Goal: Transaction & Acquisition: Purchase product/service

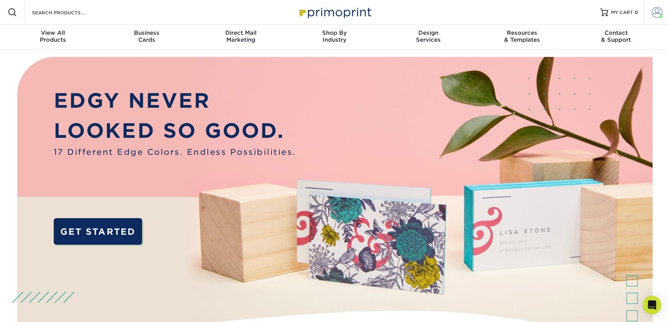
click at [657, 15] on span at bounding box center [657, 12] width 11 height 11
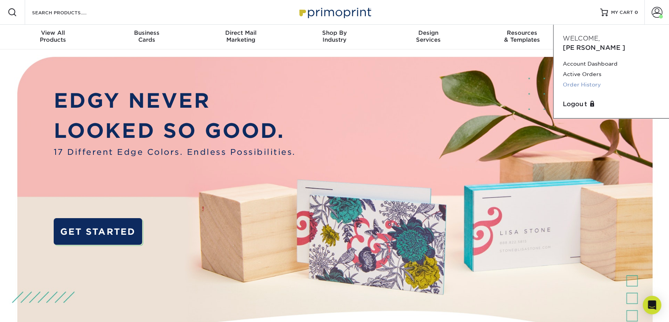
click at [575, 80] on link "Order History" at bounding box center [611, 85] width 97 height 10
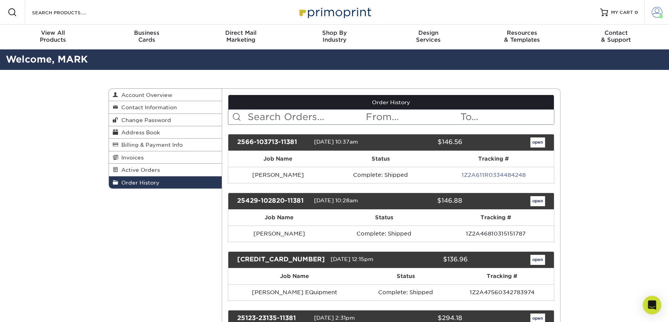
click at [652, 14] on span at bounding box center [657, 12] width 11 height 11
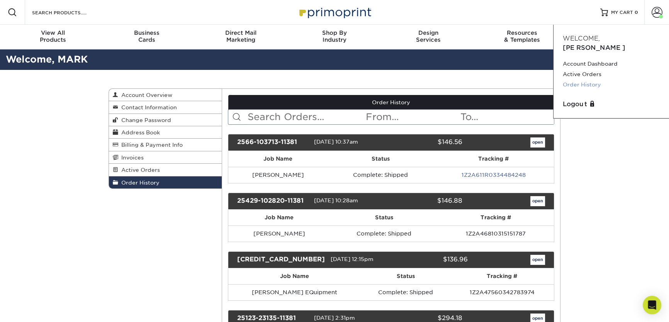
click at [588, 80] on link "Order History" at bounding box center [611, 85] width 97 height 10
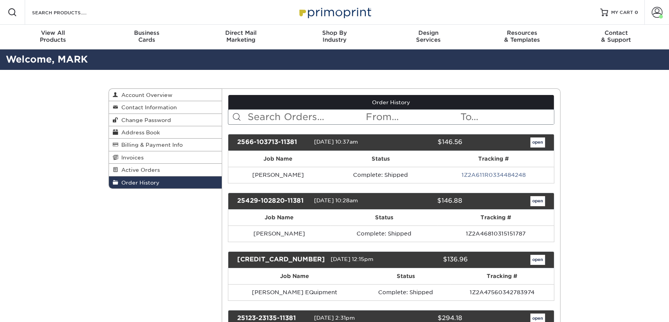
click at [371, 162] on th "Status" at bounding box center [380, 159] width 105 height 16
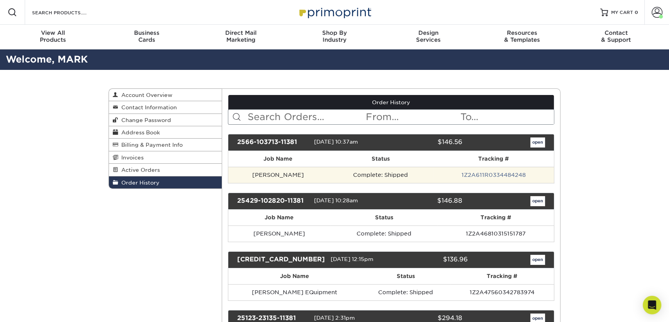
click at [375, 176] on td "Complete: Shipped" at bounding box center [380, 175] width 105 height 16
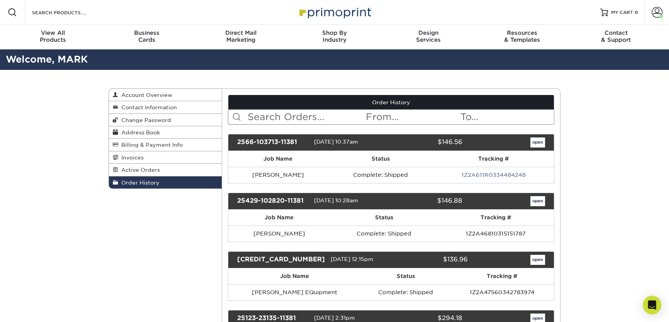
click at [548, 143] on div "open" at bounding box center [509, 143] width 83 height 10
click at [541, 140] on link "open" at bounding box center [538, 143] width 15 height 10
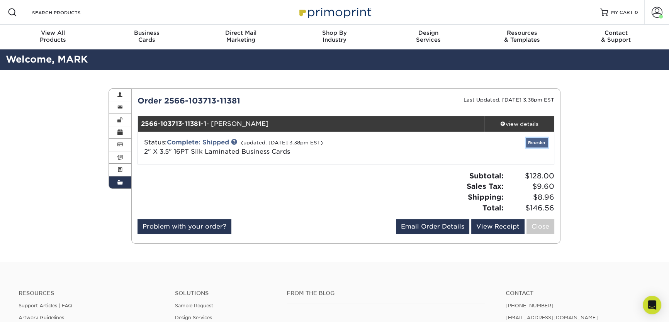
click at [541, 143] on link "Reorder" at bounding box center [537, 143] width 22 height 10
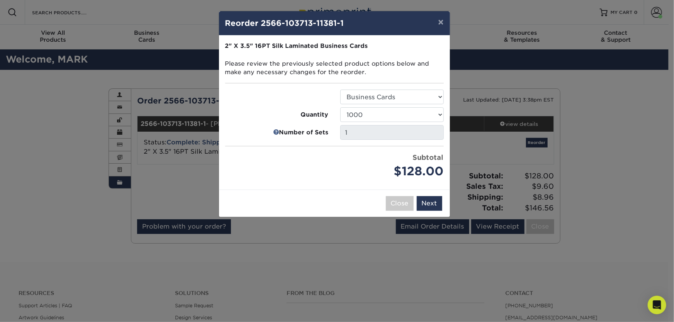
click at [287, 73] on p "2" X 3.5" 16PT Silk Laminated Business Cards Please review the previously selec…" at bounding box center [334, 59] width 219 height 35
click at [437, 174] on div "$128.00" at bounding box center [393, 172] width 104 height 18
click at [427, 201] on button "Next" at bounding box center [430, 203] width 26 height 15
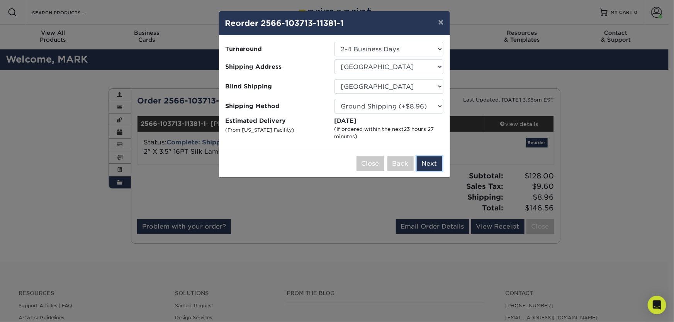
click at [435, 163] on button "Next" at bounding box center [430, 164] width 26 height 15
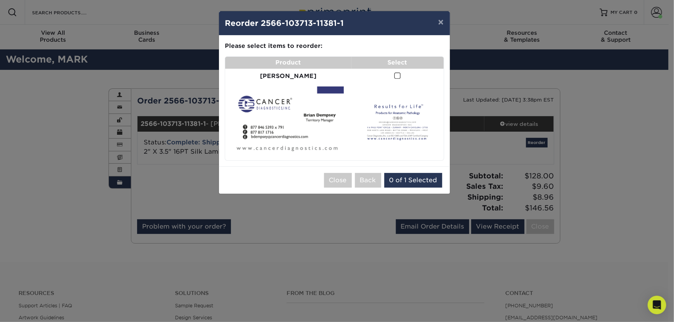
click at [333, 90] on img at bounding box center [288, 122] width 120 height 71
click at [288, 61] on strong "Product" at bounding box center [289, 62] width 26 height 7
click at [293, 42] on strong "Please select items to reorder:" at bounding box center [274, 45] width 98 height 7
click at [443, 21] on button "×" at bounding box center [441, 22] width 18 height 22
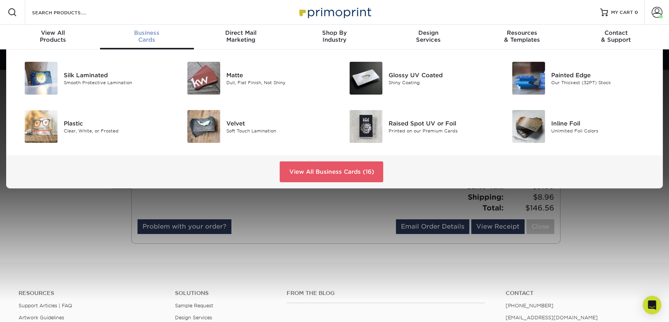
click at [148, 34] on span "Business" at bounding box center [147, 32] width 94 height 7
click at [111, 80] on div "Smooth Protective Lamination" at bounding box center [115, 82] width 102 height 7
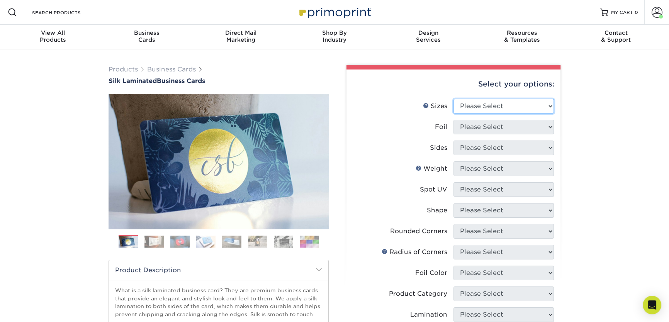
click at [511, 104] on select "Please Select 1.5" x 3.5" - Mini 1.75" x 3.5" - Mini 2" x 2" - Square 2" x 3" -…" at bounding box center [504, 106] width 100 height 15
select select "2.00x3.50"
click at [454, 99] on select "Please Select 1.5" x 3.5" - Mini 1.75" x 3.5" - Mini 2" x 2" - Square 2" x 3" -…" at bounding box center [504, 106] width 100 height 15
click at [514, 122] on select "Please Select Yes No" at bounding box center [504, 127] width 100 height 15
select select "0"
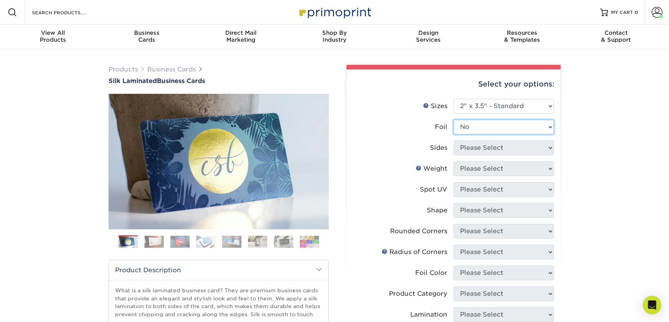
click at [454, 120] on select "Please Select Yes No" at bounding box center [504, 127] width 100 height 15
drag, startPoint x: 501, startPoint y: 145, endPoint x: 499, endPoint y: 151, distance: 6.1
click at [501, 145] on select "Please Select Print Both Sides Print Front Only" at bounding box center [504, 148] width 100 height 15
select select "13abbda7-1d64-4f25-8bb2-c179b224825d"
click at [454, 141] on select "Please Select Print Both Sides Print Front Only" at bounding box center [504, 148] width 100 height 15
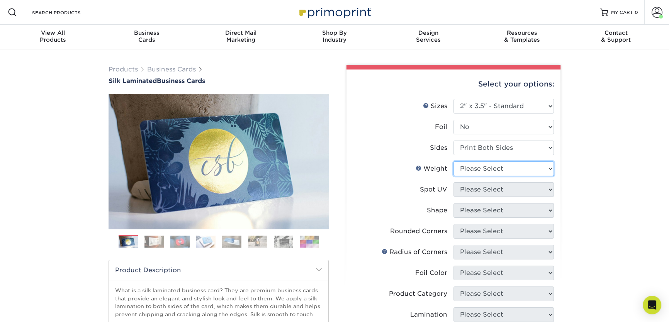
click at [497, 162] on select "Please Select 16PT" at bounding box center [504, 169] width 100 height 15
select select "16PT"
click at [454, 162] on select "Please Select 16PT" at bounding box center [504, 169] width 100 height 15
click at [493, 185] on select "Please Select No Spot UV Front and Back (Both Sides) Front Only Back Only" at bounding box center [504, 189] width 100 height 15
select select "3"
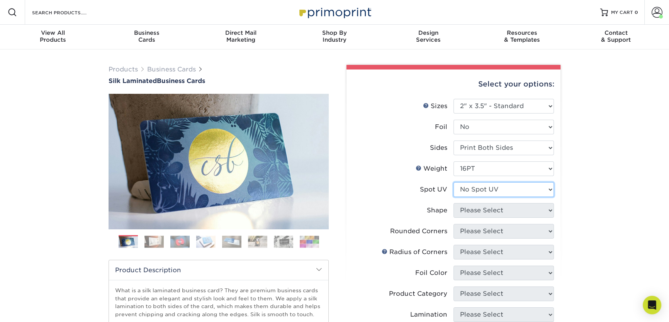
click at [454, 182] on select "Please Select No Spot UV Front and Back (Both Sides) Front Only Back Only" at bounding box center [504, 189] width 100 height 15
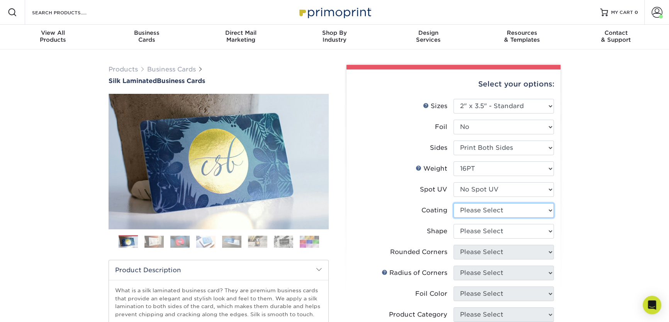
click at [496, 208] on select at bounding box center [504, 210] width 100 height 15
select select "3e7618de-abca-4bda-9f97-8b9129e913d8"
click at [454, 203] on select at bounding box center [504, 210] width 100 height 15
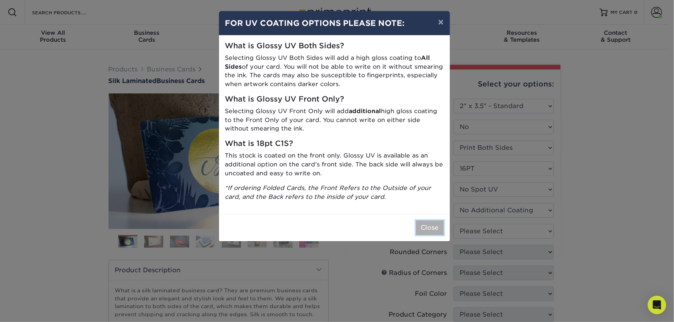
click at [433, 227] on button "Close" at bounding box center [430, 228] width 28 height 15
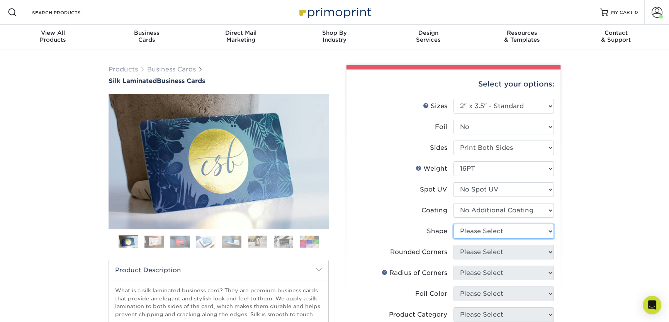
click at [512, 229] on select "Please Select Standard Oval" at bounding box center [504, 231] width 100 height 15
select select "standard"
click at [454, 224] on select "Please Select Standard Oval" at bounding box center [504, 231] width 100 height 15
click at [496, 254] on select "Please Select Yes - Round 2 Corners Yes - Round 4 Corners No" at bounding box center [504, 252] width 100 height 15
select select "0"
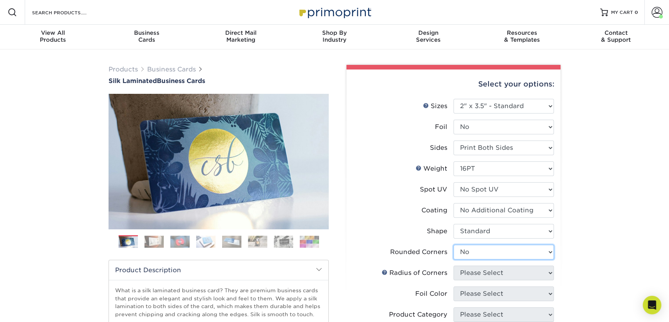
click at [454, 245] on select "Please Select Yes - Round 2 Corners Yes - Round 4 Corners No" at bounding box center [504, 252] width 100 height 15
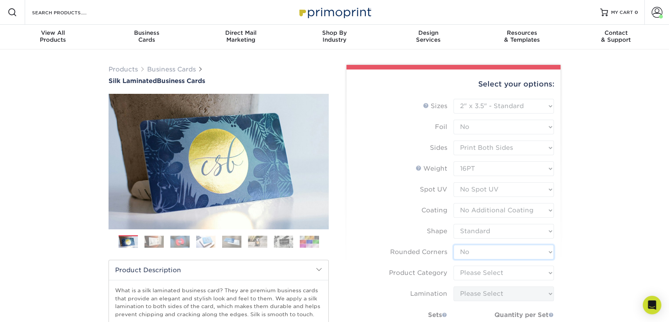
scroll to position [70, 0]
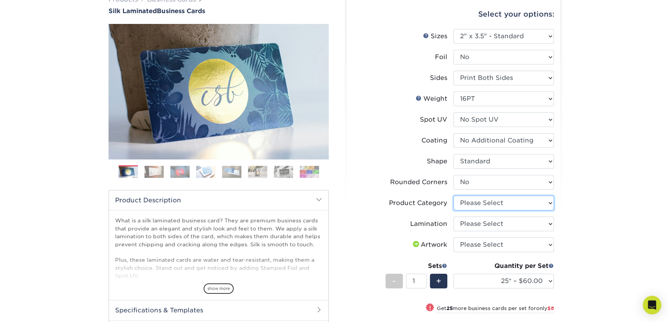
click at [501, 203] on select "Please Select Business Cards" at bounding box center [504, 203] width 100 height 15
select select "3b5148f1-0588-4f88-a218-97bcfdce65c1"
click at [454, 196] on select "Please Select Business Cards" at bounding box center [504, 203] width 100 height 15
click at [495, 224] on select "Please Select Silk" at bounding box center [504, 224] width 100 height 15
select select "ccacb42f-45f7-42d3-bbd3-7c8421cf37f0"
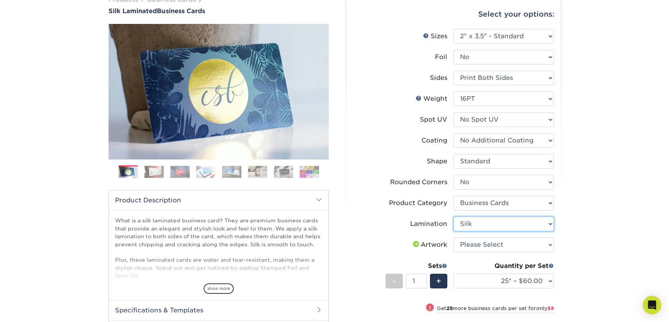
click at [454, 217] on select "Please Select Silk" at bounding box center [504, 224] width 100 height 15
click at [492, 242] on select "Please Select I will upload files I need a design - $100" at bounding box center [504, 245] width 100 height 15
select select "upload"
click at [454, 238] on select "Please Select I will upload files I need a design - $100" at bounding box center [504, 245] width 100 height 15
click at [511, 287] on select "25* – $60.00 50* – $68.00 75* – $76.00 100* – $84.00 250* – $92.00 500 – $96.00…" at bounding box center [504, 281] width 100 height 15
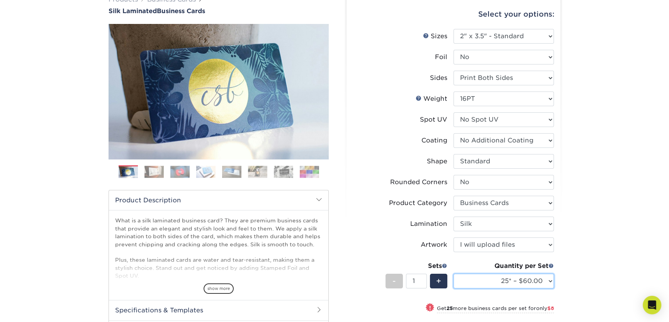
select select "1000 – $128.00"
click at [454, 274] on select "25* – $60.00 50* – $68.00 75* – $76.00 100* – $84.00 250* – $92.00 500 – $96.00…" at bounding box center [504, 281] width 100 height 15
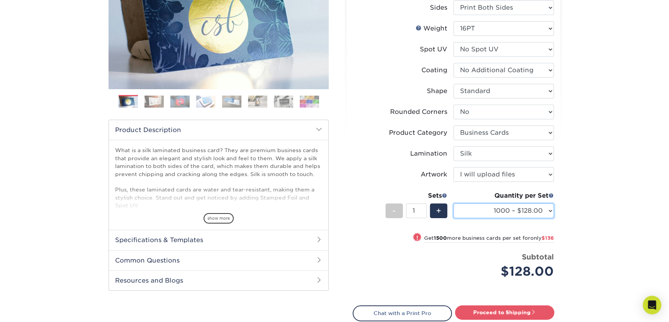
scroll to position [211, 0]
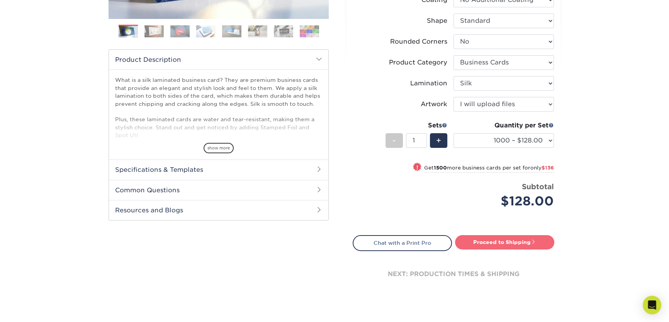
click at [506, 243] on link "Proceed to Shipping" at bounding box center [504, 242] width 99 height 14
type input "Set 1"
select select "cb0105d6-89c4-49d0-a7da-6075946ad4a6"
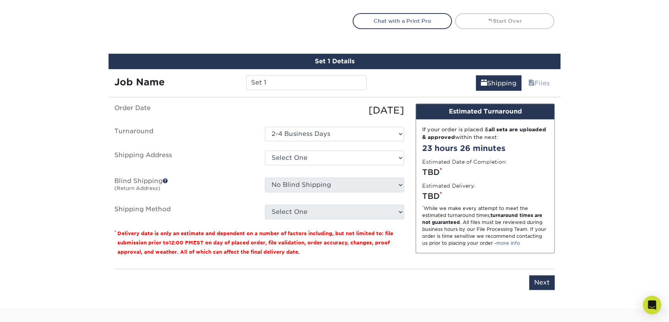
scroll to position [467, 0]
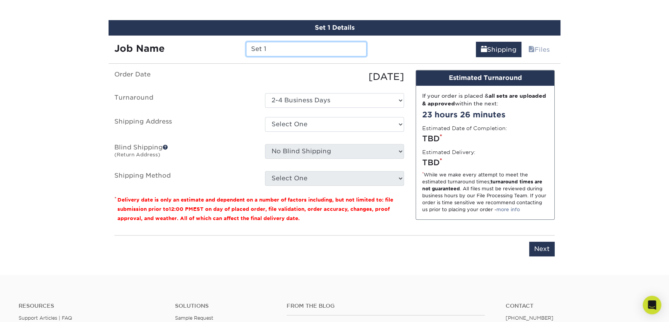
drag, startPoint x: 147, startPoint y: 29, endPoint x: -95, endPoint y: 23, distance: 242.4
click at [0, 23] on html "Resources Menu Search Products Account Welcome, MARK Account Dashboard Active O…" at bounding box center [334, 17] width 669 height 968
type input "[PERSON_NAME]"
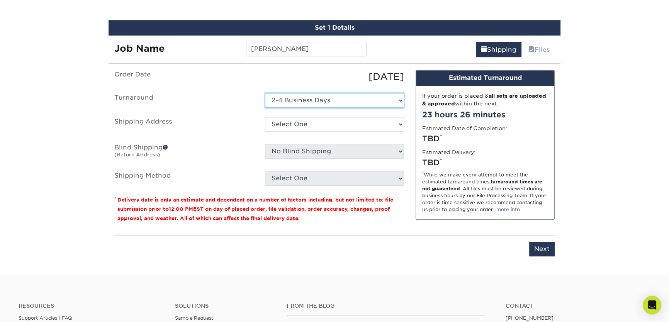
click at [348, 97] on select "Select One 2-4 Business Days" at bounding box center [334, 100] width 139 height 15
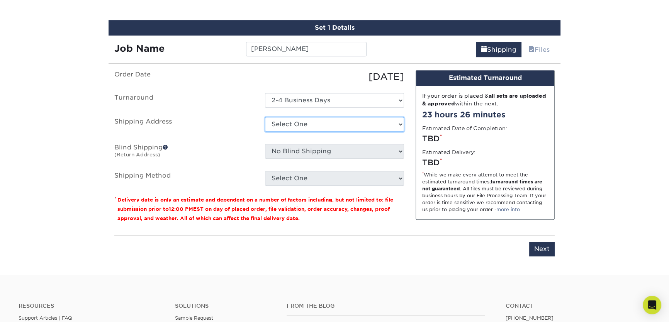
click at [336, 123] on select "Select One Cancer Diagnostics, Inc. Jennifer Portnoy Jim Culp Joe Mathews Direc…" at bounding box center [334, 124] width 139 height 15
select select "249354"
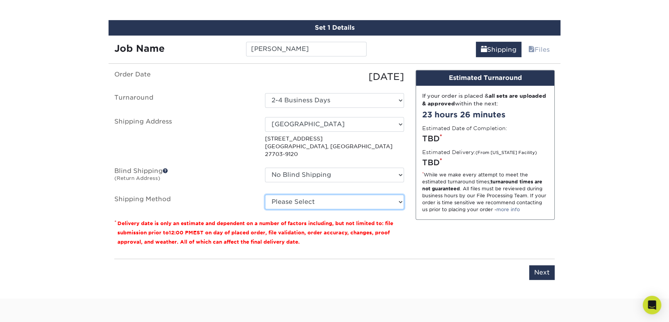
click at [313, 195] on select "Please Select Ground Shipping (+$8.96) 3 Day Shipping Service (+$16.56) 2 Day A…" at bounding box center [334, 202] width 139 height 15
select select "03"
click at [265, 195] on select "Please Select Ground Shipping (+$8.96) 3 Day Shipping Service (+$16.56) 2 Day A…" at bounding box center [334, 202] width 139 height 15
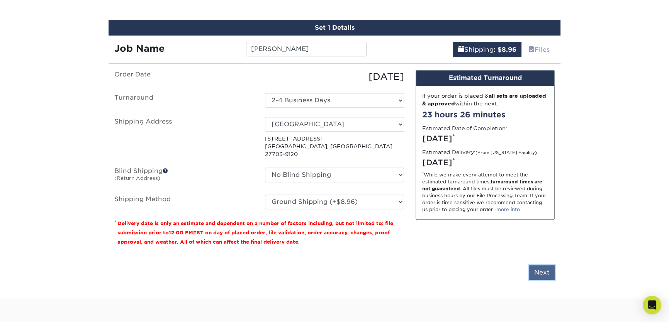
click at [541, 266] on input "Next" at bounding box center [543, 273] width 26 height 15
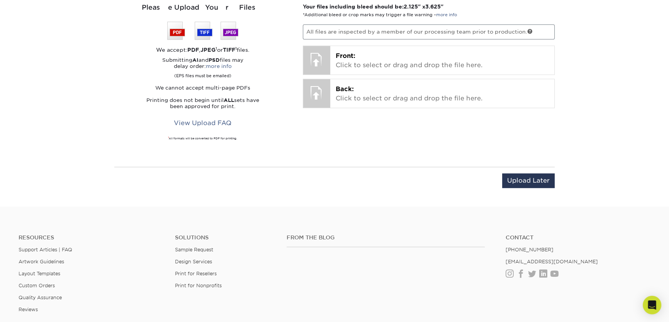
scroll to position [396, 0]
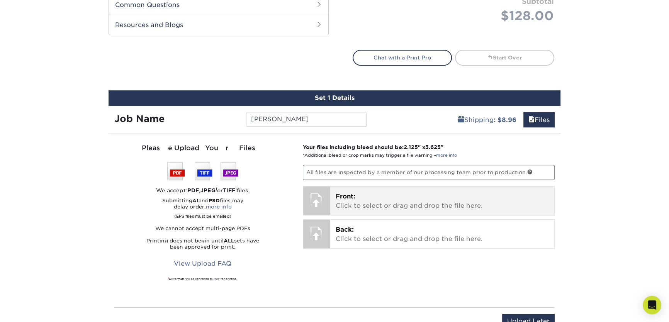
click at [394, 197] on p "Front: Click to select or drag and drop the file here." at bounding box center [443, 201] width 214 height 19
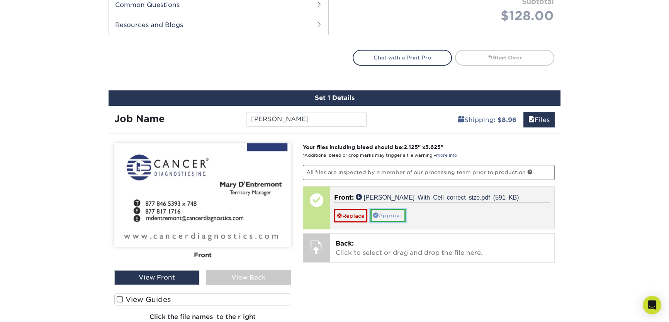
click at [390, 219] on link "Approve" at bounding box center [388, 215] width 35 height 13
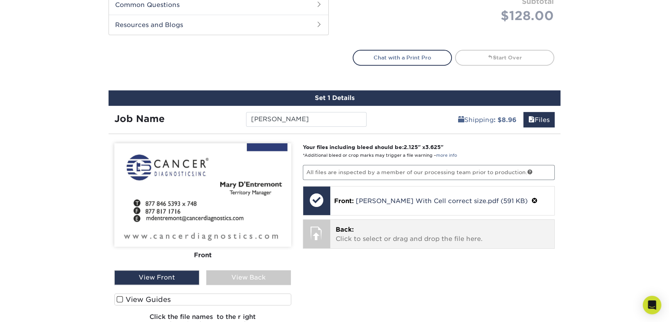
click at [388, 236] on p "Back: Click to select or drag and drop the file here." at bounding box center [443, 234] width 214 height 19
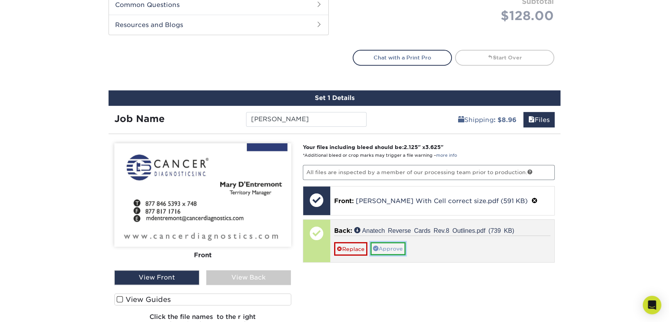
click at [387, 249] on link "Approve" at bounding box center [388, 248] width 35 height 13
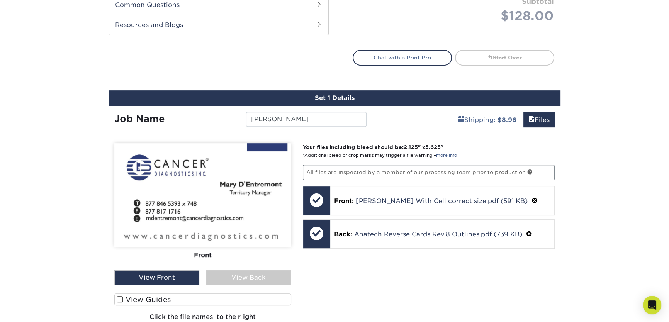
scroll to position [467, 0]
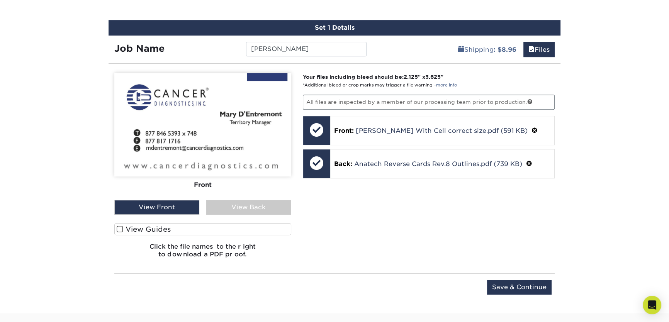
click at [153, 228] on label "View Guides" at bounding box center [202, 229] width 177 height 12
click at [0, 0] on input "View Guides" at bounding box center [0, 0] width 0 height 0
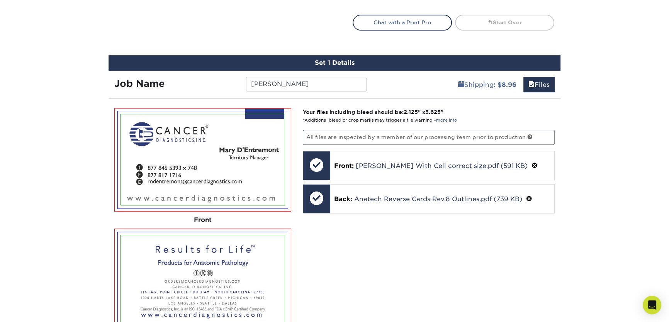
scroll to position [642, 0]
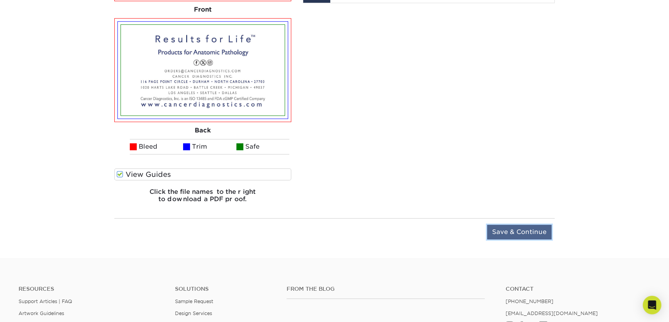
click at [530, 231] on input "Save & Continue" at bounding box center [519, 232] width 65 height 15
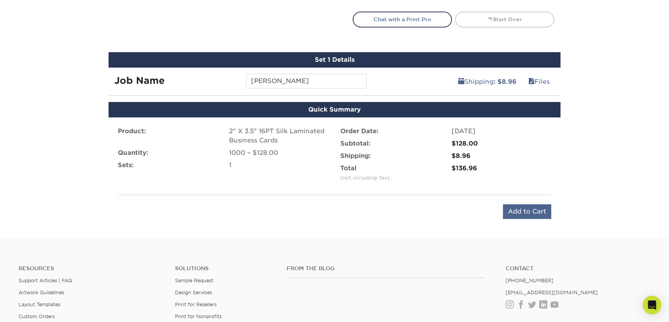
scroll to position [399, 0]
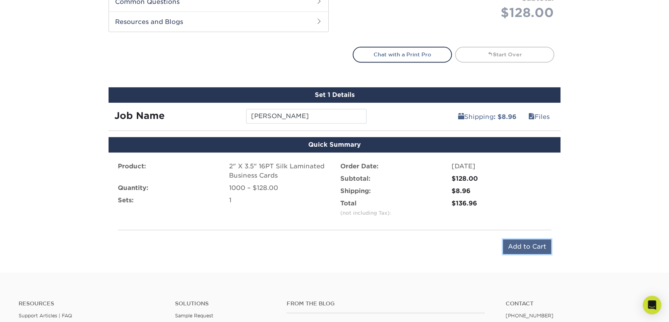
click at [533, 248] on input "Add to Cart" at bounding box center [527, 247] width 48 height 15
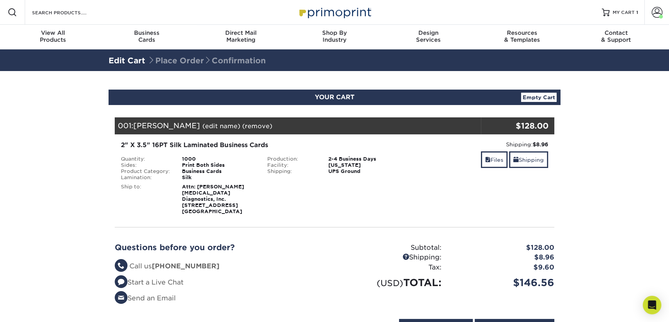
scroll to position [35, 0]
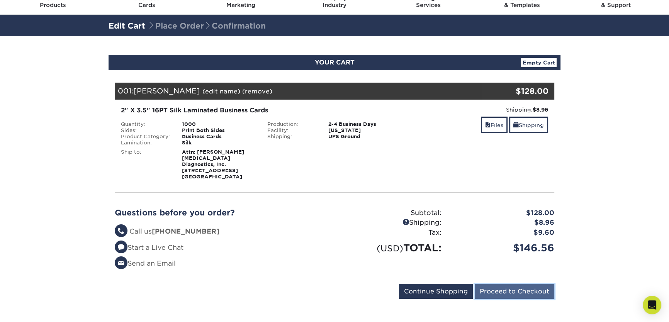
click at [520, 285] on input "Proceed to Checkout" at bounding box center [515, 291] width 80 height 15
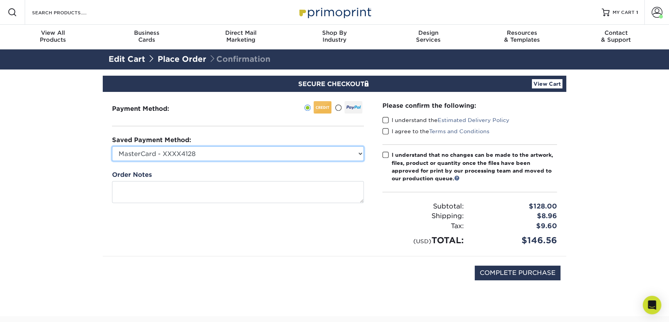
click at [241, 155] on select "MasterCard - XXXX4128 MasterCard - XXXX0767 MasterCard - XXXX8243 MasterCard - …" at bounding box center [238, 153] width 252 height 15
select select "72570"
click at [112, 146] on select "MasterCard - XXXX4128 MasterCard - XXXX0767 MasterCard - XXXX8243 MasterCard - …" at bounding box center [238, 153] width 252 height 15
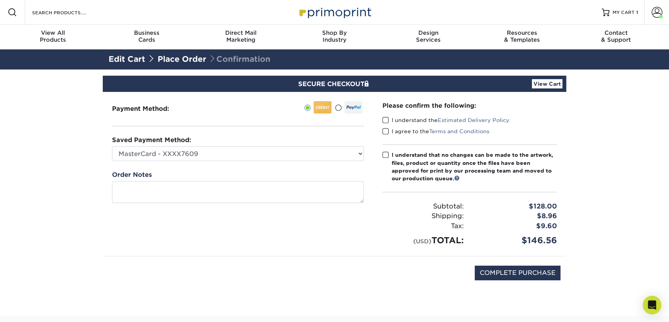
click at [387, 119] on span at bounding box center [386, 120] width 7 height 7
click at [0, 0] on input "I understand the Estimated Delivery Policy" at bounding box center [0, 0] width 0 height 0
click at [385, 129] on span at bounding box center [386, 131] width 7 height 7
click at [0, 0] on input "I agree to the Terms and Conditions" at bounding box center [0, 0] width 0 height 0
click at [387, 153] on span at bounding box center [386, 155] width 7 height 7
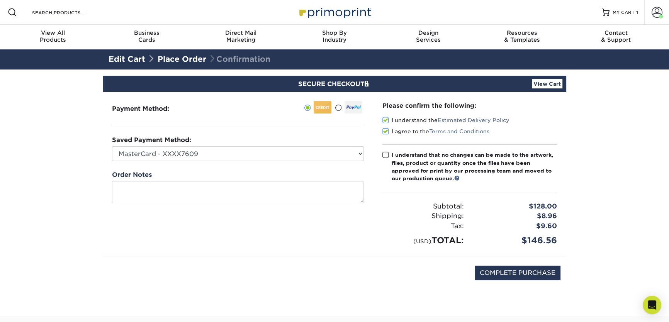
click at [0, 0] on input "I understand that no changes can be made to the artwork, files, product or quan…" at bounding box center [0, 0] width 0 height 0
click at [522, 272] on input "COMPLETE PURCHASE" at bounding box center [518, 273] width 86 height 15
type input "PROCESSING, PLEASE WAIT..."
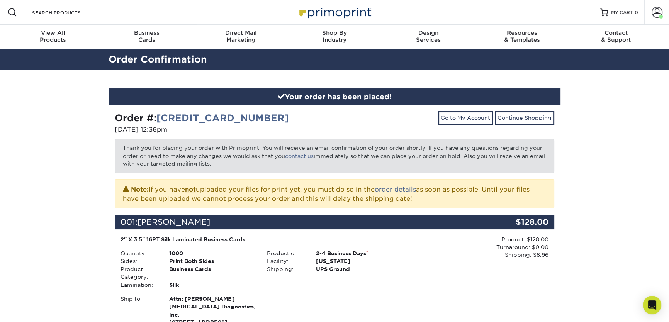
click at [388, 161] on p "Thank you for placing your order with Primoprint. You will receive an email con…" at bounding box center [335, 156] width 440 height 34
click at [389, 152] on p "Thank you for placing your order with Primoprint. You will receive an email con…" at bounding box center [335, 156] width 440 height 34
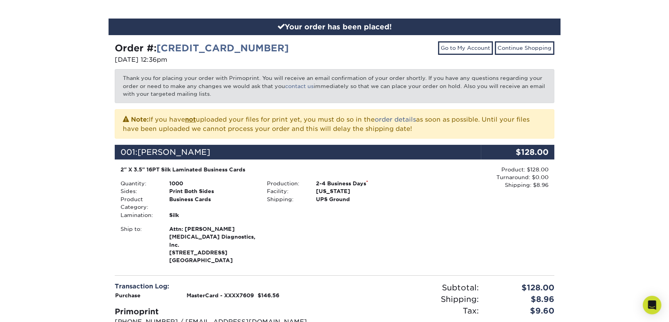
scroll to position [246, 0]
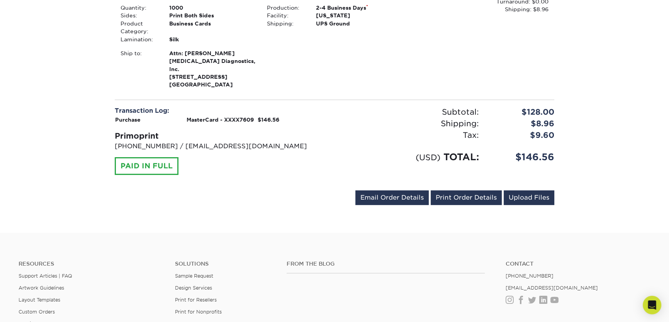
click at [269, 191] on div "[PERSON_NAME][EMAIL_ADDRESS][DOMAIN_NAME] Send Email Order Details Print Order …" at bounding box center [335, 200] width 440 height 18
click at [274, 142] on p "[PHONE_NUMBER] / [EMAIL_ADDRESS][DOMAIN_NAME]" at bounding box center [222, 146] width 214 height 9
click at [468, 191] on link "Print Order Details" at bounding box center [466, 198] width 71 height 15
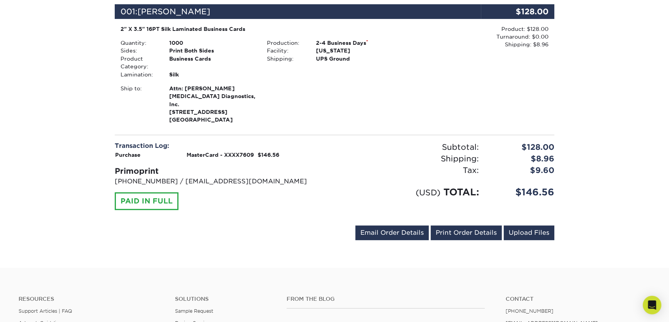
click at [315, 95] on div "Ship to: Attn: [PERSON_NAME] [MEDICAL_DATA] Diagnostics, Inc. [STREET_ADDRESS]" at bounding box center [261, 104] width 293 height 39
